Goal: Task Accomplishment & Management: Manage account settings

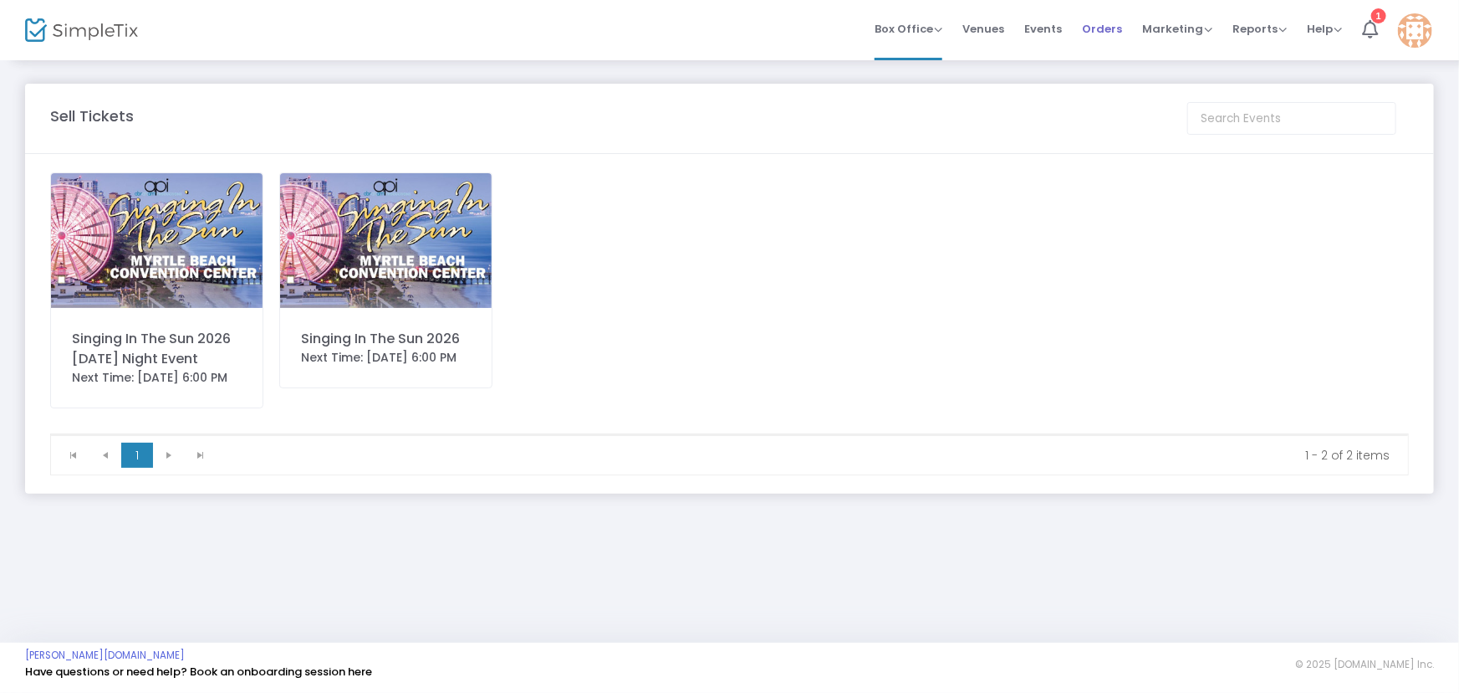
click at [1105, 30] on span "Orders" at bounding box center [1102, 29] width 40 height 43
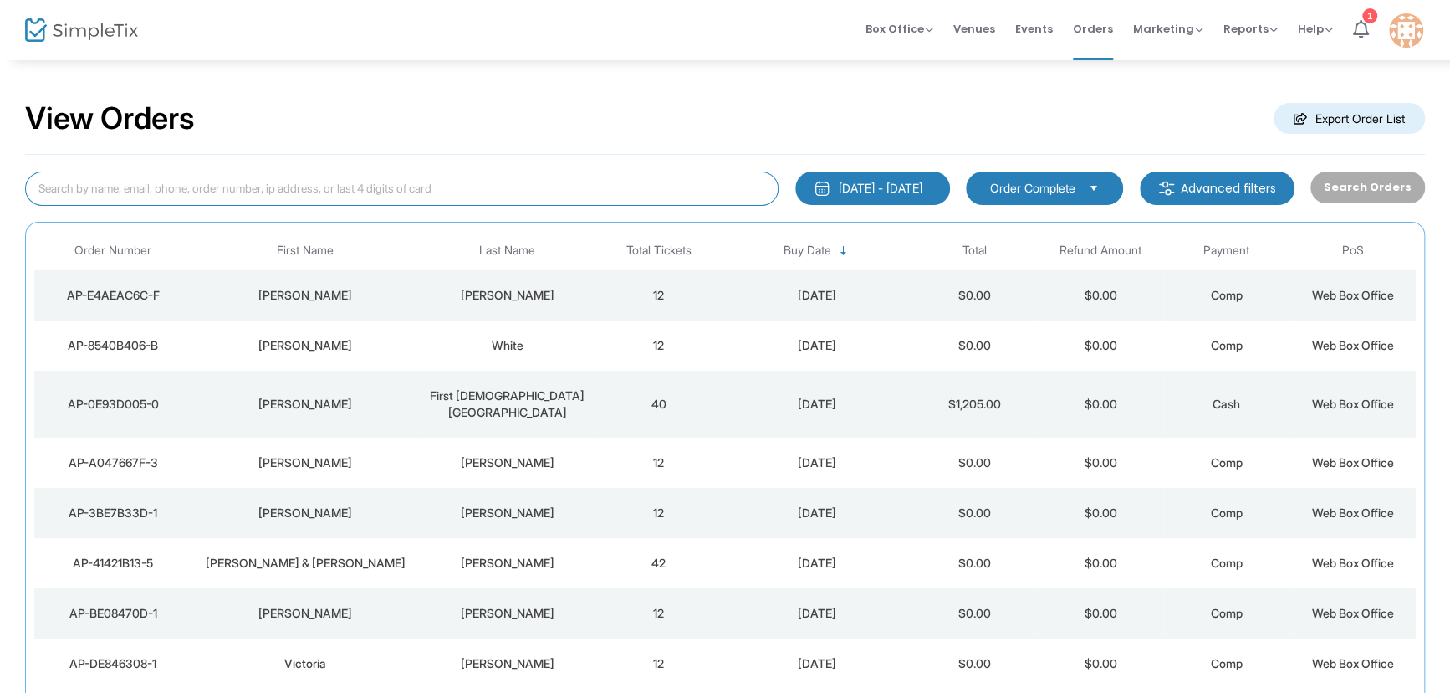
click at [252, 181] on input at bounding box center [402, 188] width 754 height 34
type input "Greg Coghill"
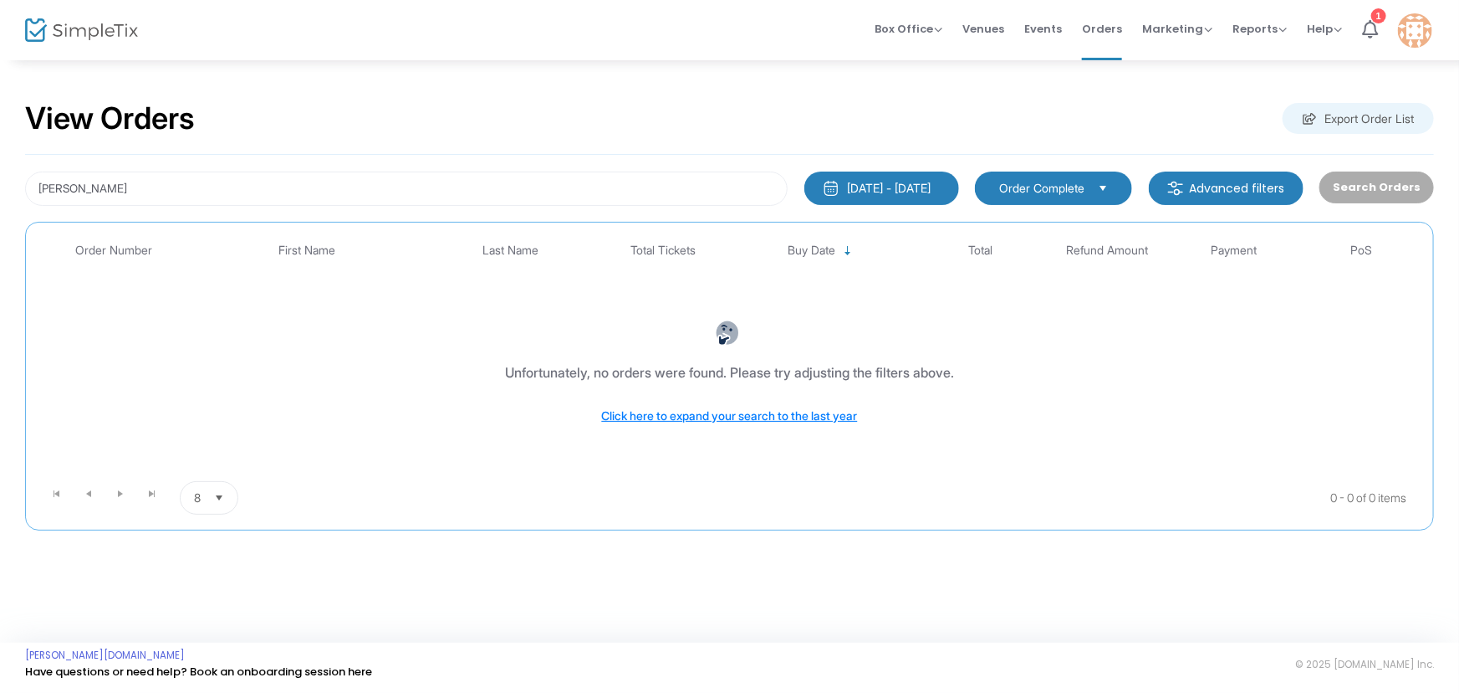
click at [928, 183] on div "8/15/2025 - 9/14/2025" at bounding box center [890, 188] width 84 height 17
click at [1113, 183] on span "Select" at bounding box center [1104, 188] width 28 height 28
click at [932, 185] on div "8/15/2025 - 9/14/2025" at bounding box center [890, 188] width 84 height 17
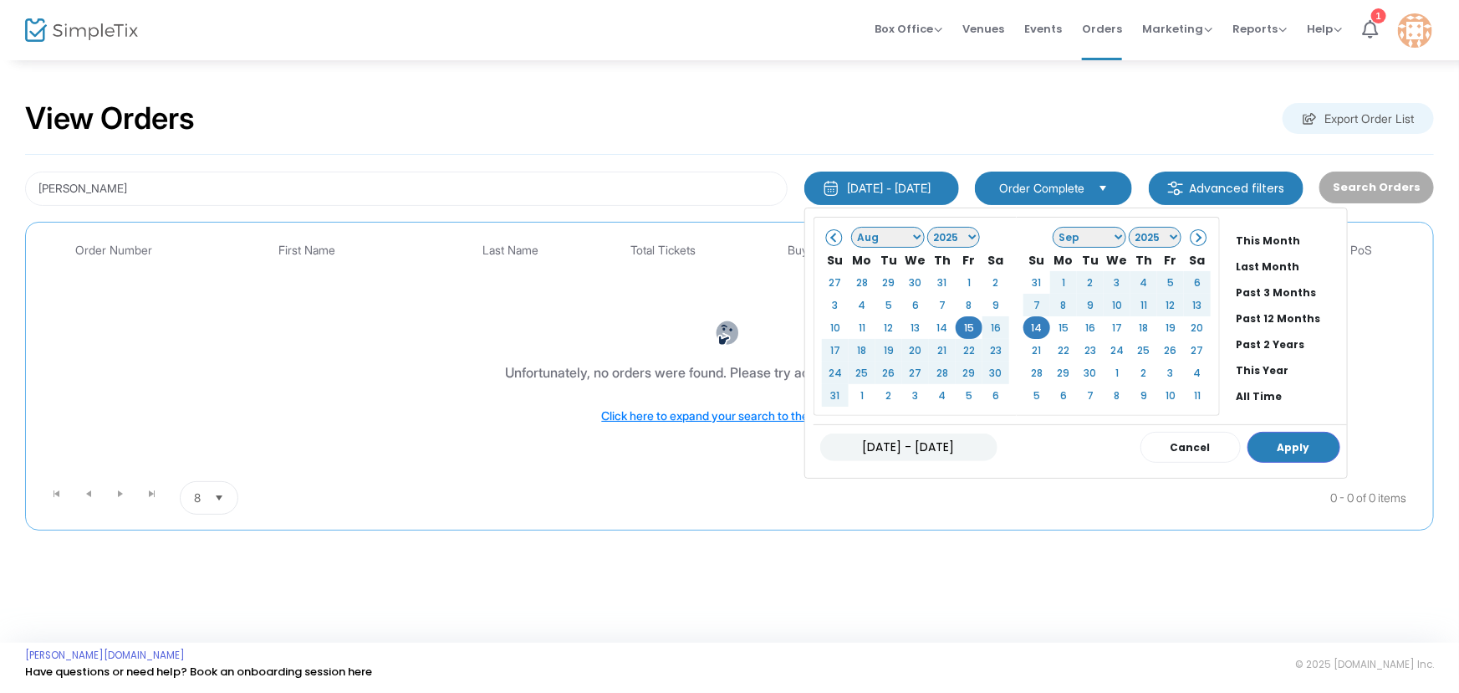
scroll to position [119, 0]
click at [1230, 381] on li "All Time" at bounding box center [1288, 377] width 117 height 26
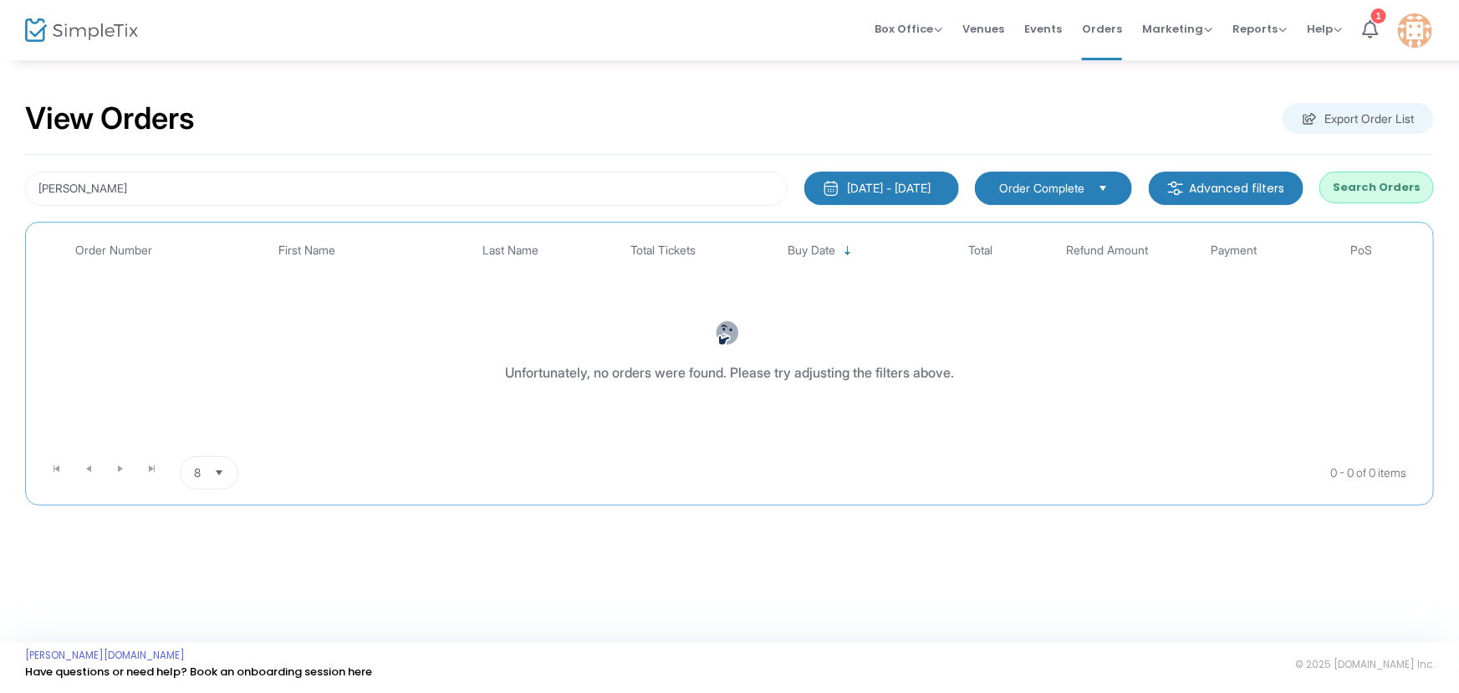
click at [1405, 186] on button "Search Orders" at bounding box center [1377, 187] width 115 height 32
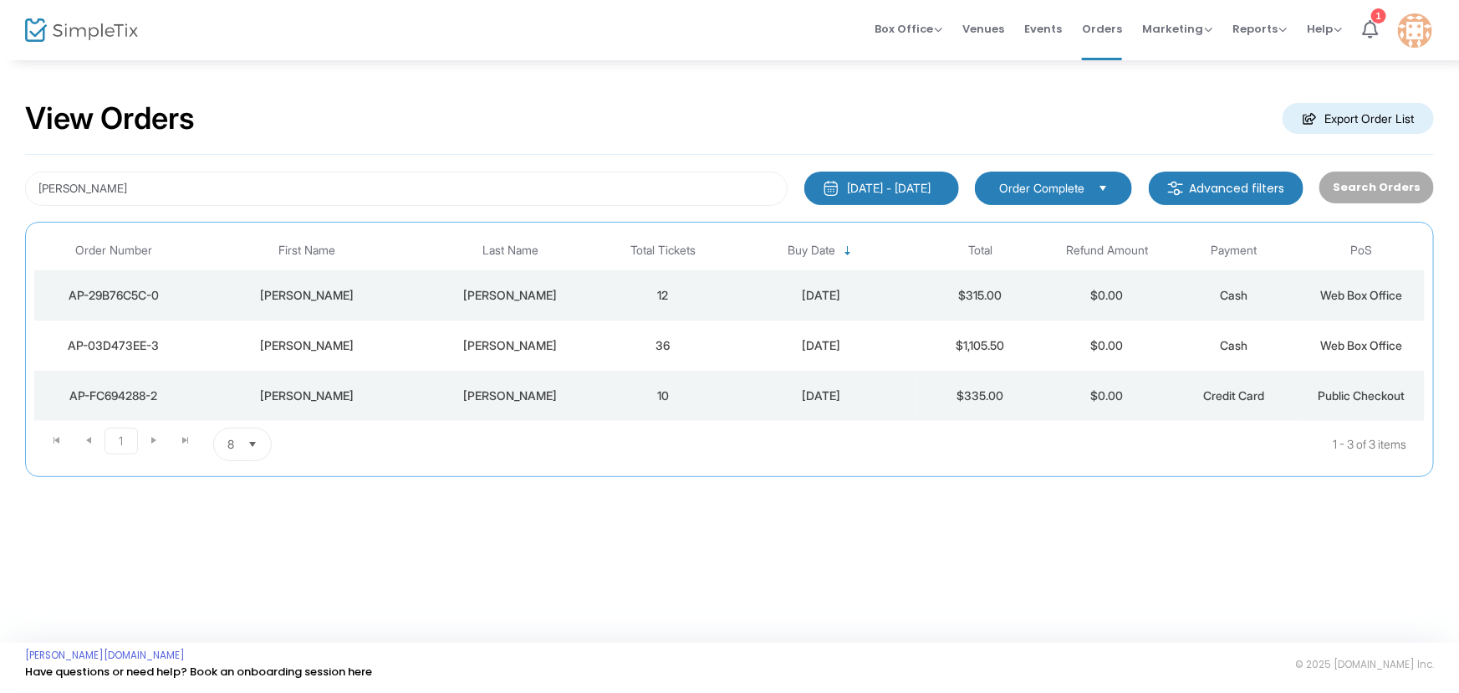
click at [849, 293] on div "5/14/2025" at bounding box center [822, 295] width 182 height 17
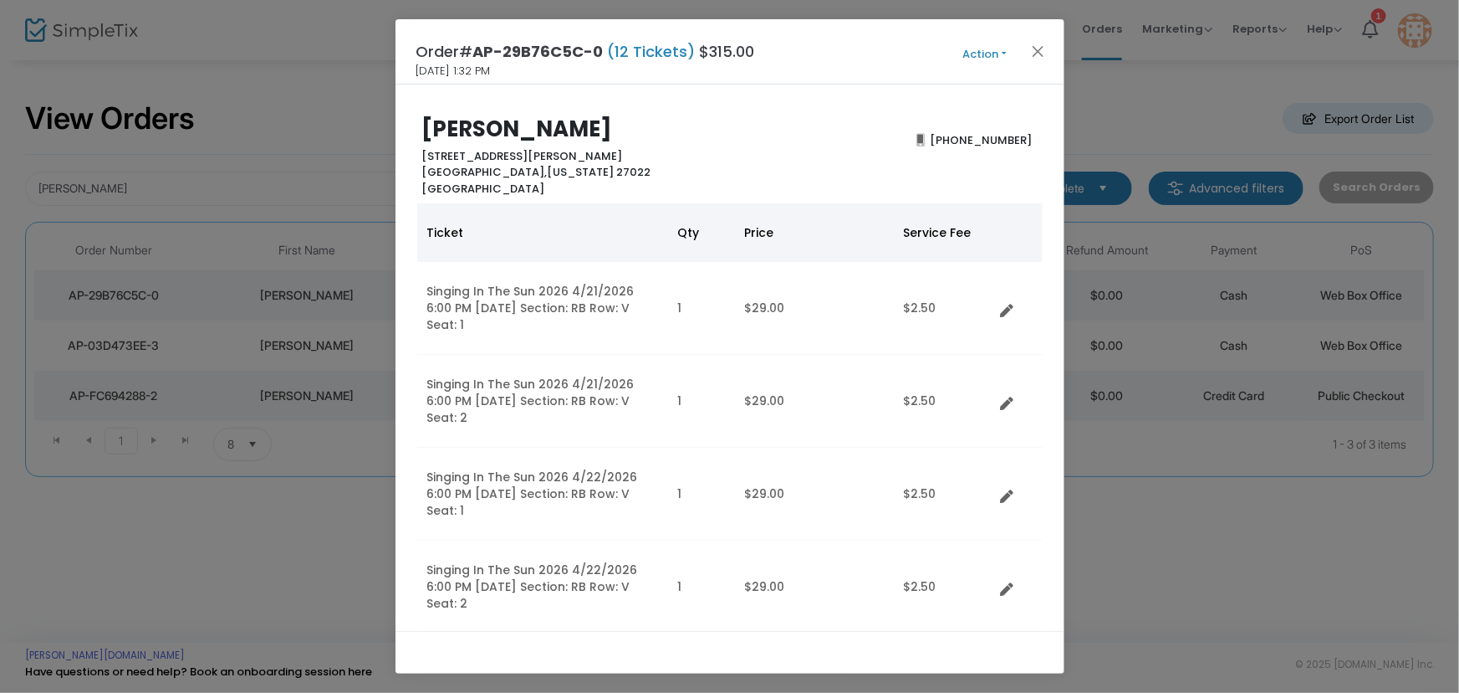
click at [994, 52] on button "Action" at bounding box center [985, 54] width 100 height 18
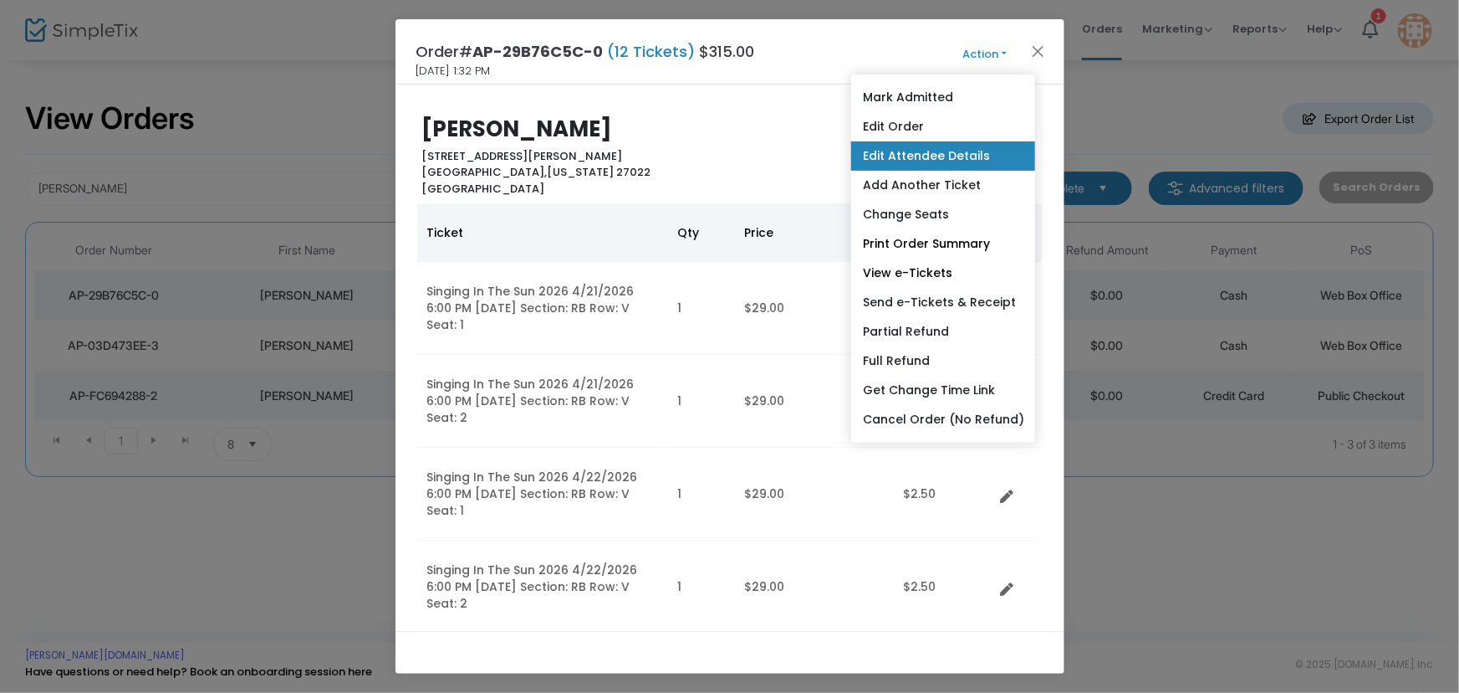
click at [939, 157] on link "Edit Attendee Details" at bounding box center [943, 155] width 184 height 29
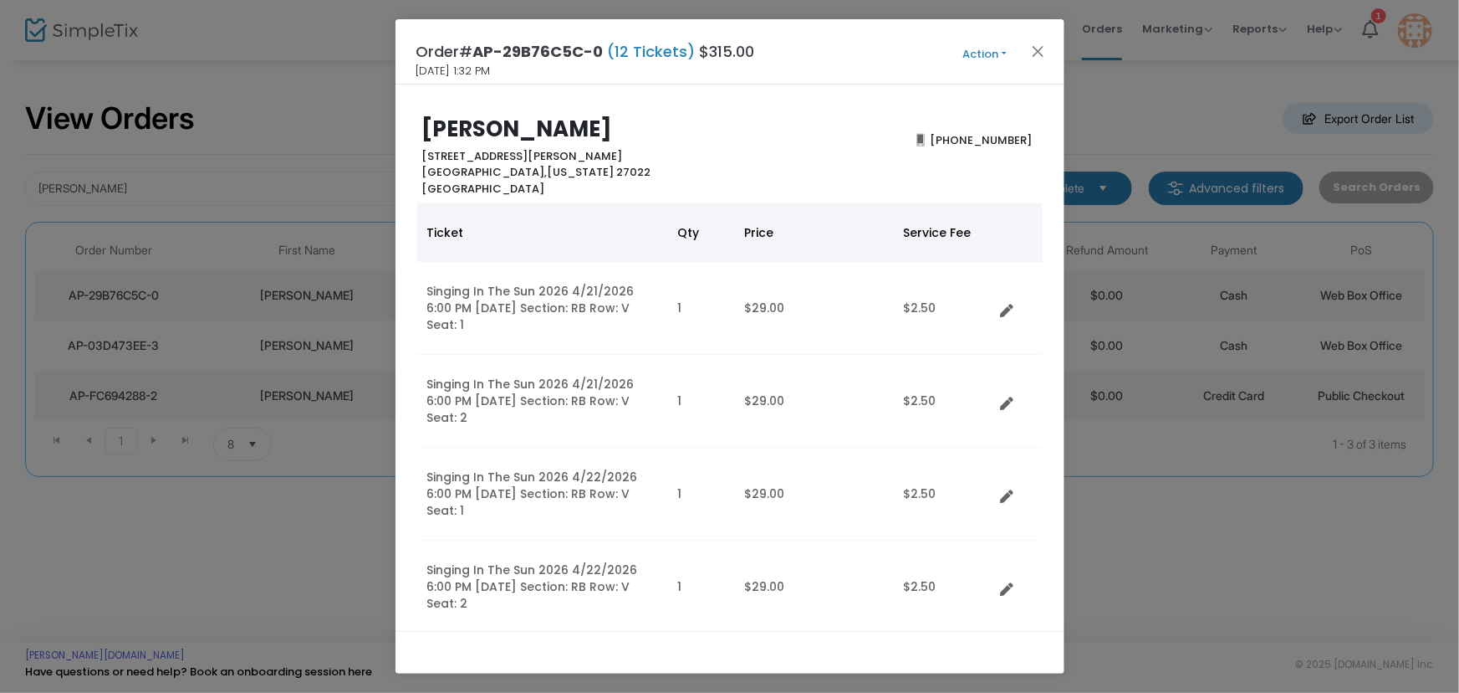
click at [989, 53] on button "Action" at bounding box center [985, 54] width 100 height 18
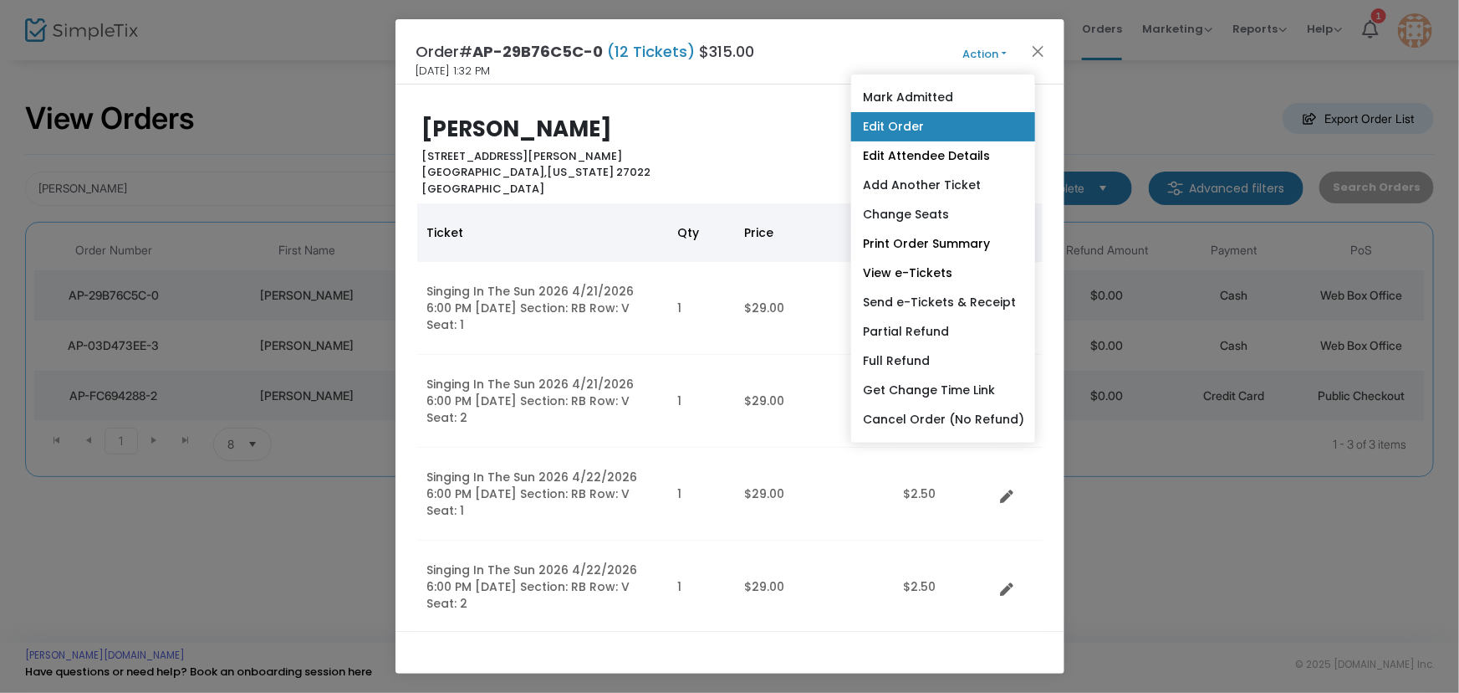
click at [915, 135] on link "Edit Order" at bounding box center [943, 126] width 184 height 29
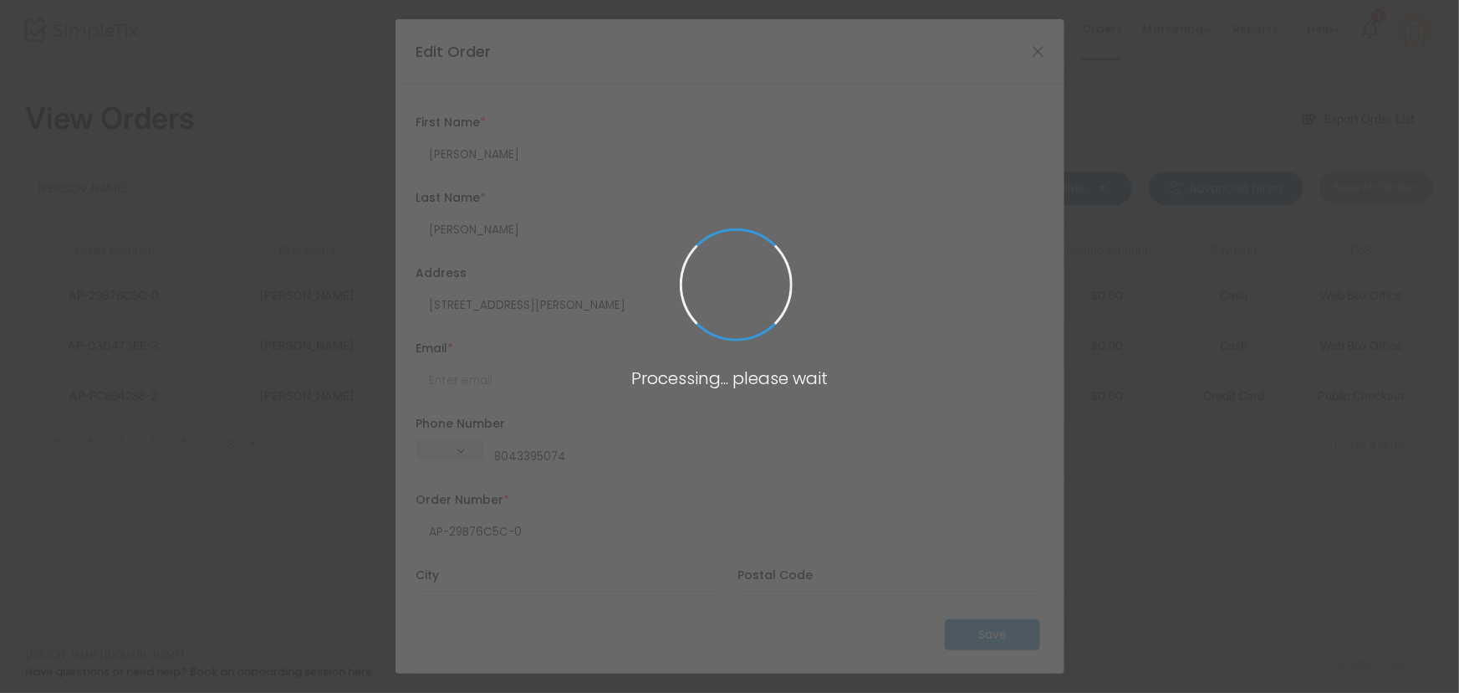
type input "North Carolina"
type input "(804) 339-5074"
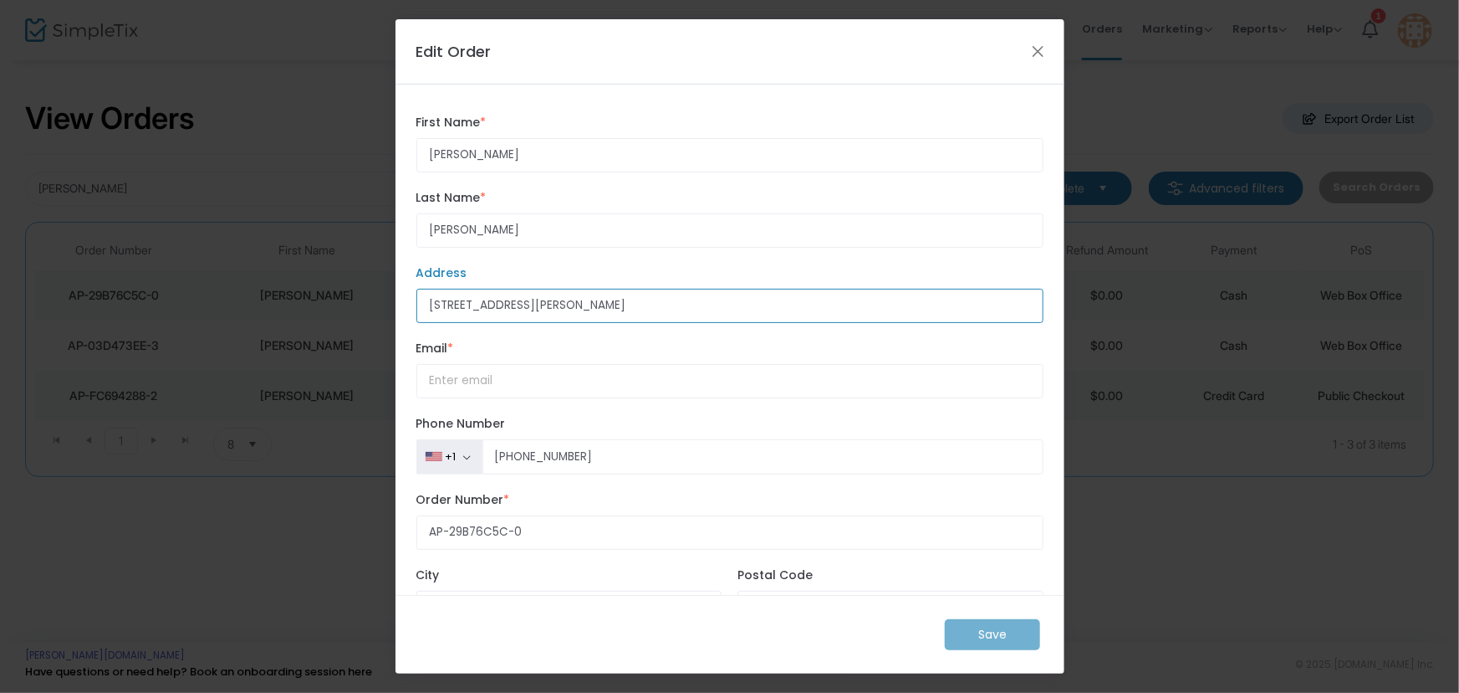
click at [594, 314] on input "1182 Edd Mabe Road" at bounding box center [730, 306] width 627 height 34
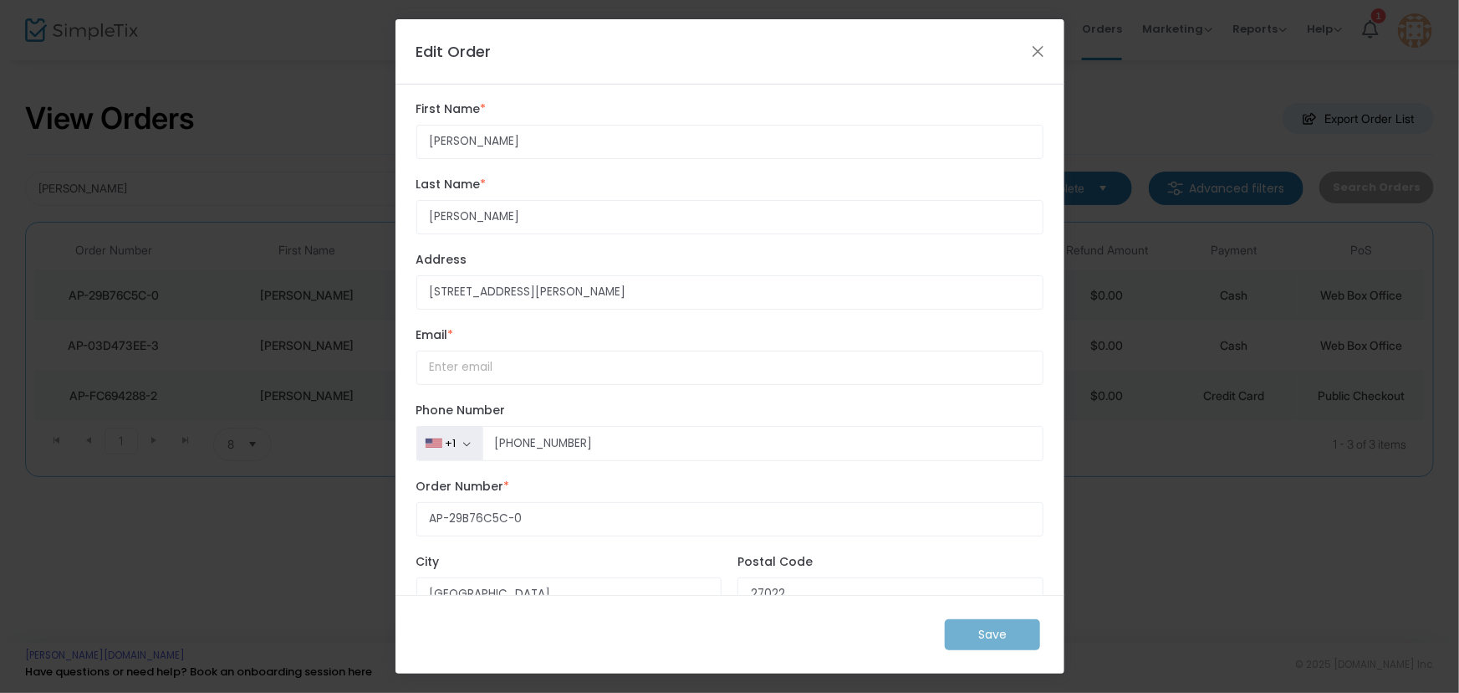
scroll to position [0, 0]
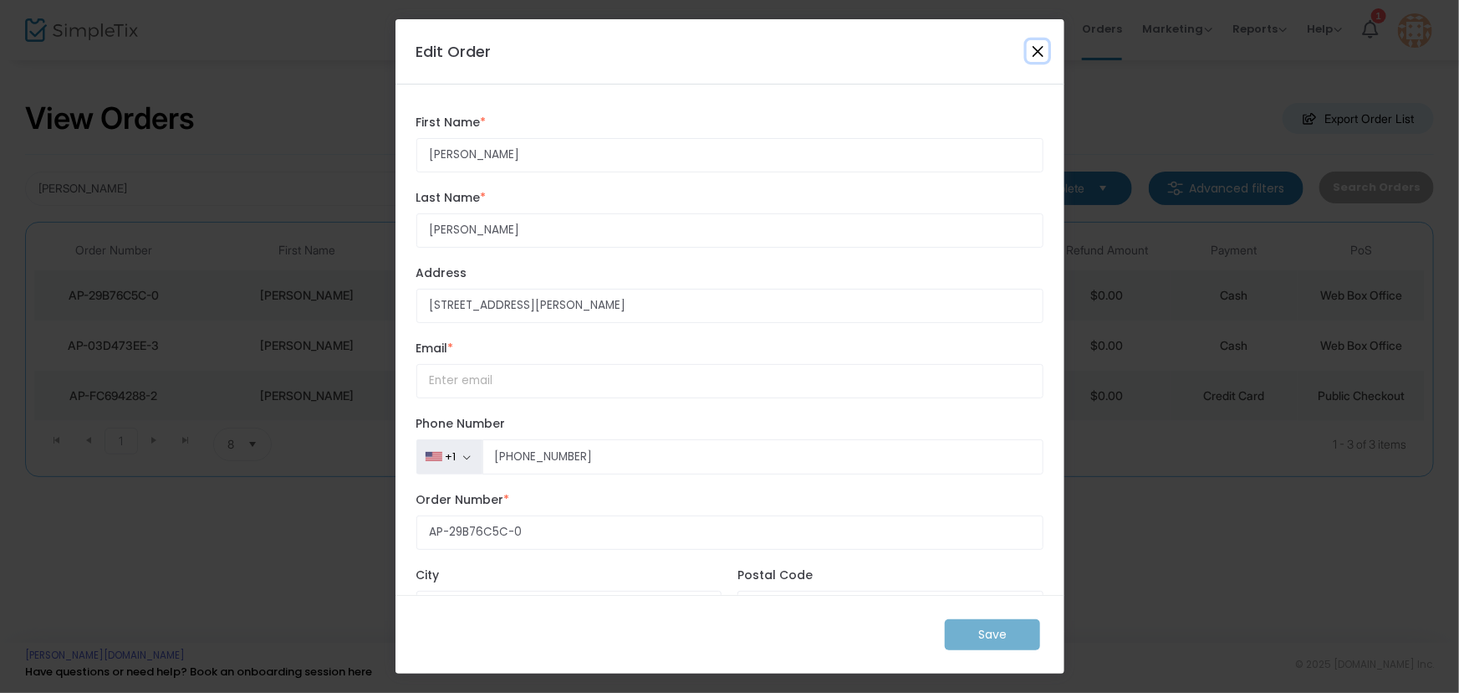
click at [1035, 44] on button "Close" at bounding box center [1038, 51] width 22 height 22
